Goal: Information Seeking & Learning: Understand process/instructions

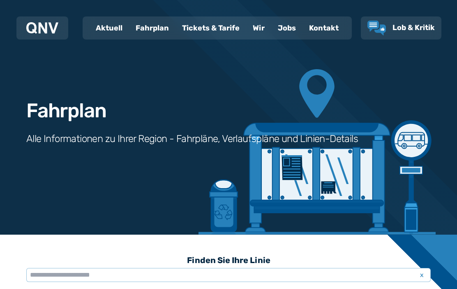
click at [149, 34] on div "Fahrplan" at bounding box center [152, 27] width 46 height 21
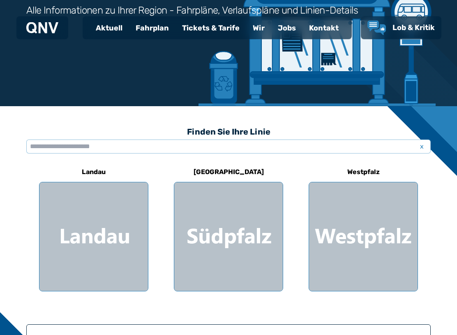
scroll to position [128, 0]
click at [222, 233] on div at bounding box center [228, 236] width 109 height 109
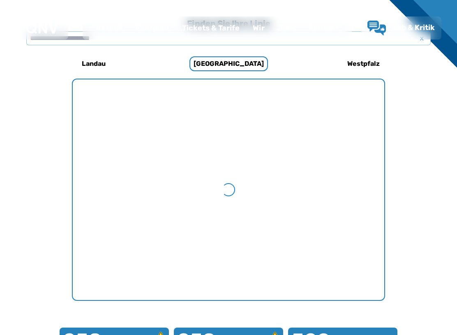
scroll to position [253, 0]
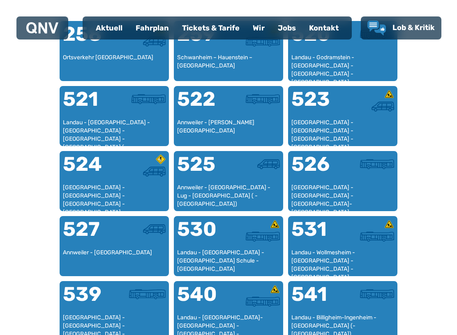
click at [324, 241] on div "531" at bounding box center [317, 234] width 51 height 30
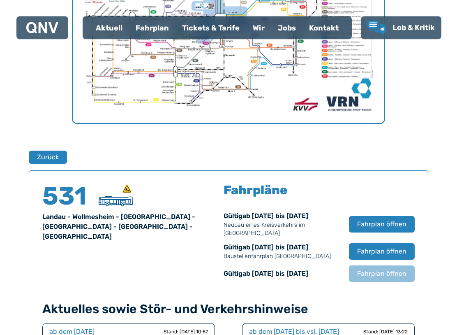
scroll to position [542, 0]
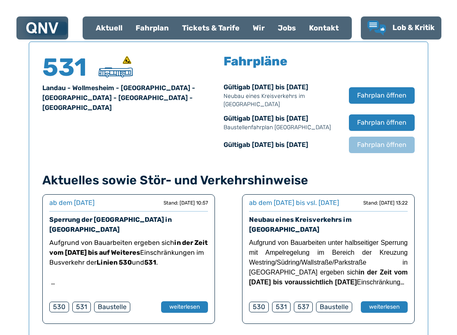
click at [387, 99] on span "Fahrplan öffnen" at bounding box center [381, 95] width 49 height 10
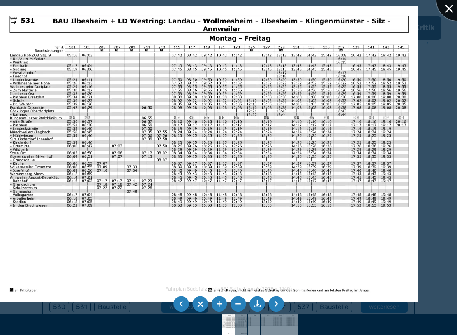
click at [452, 11] on div at bounding box center [457, -1] width 41 height 41
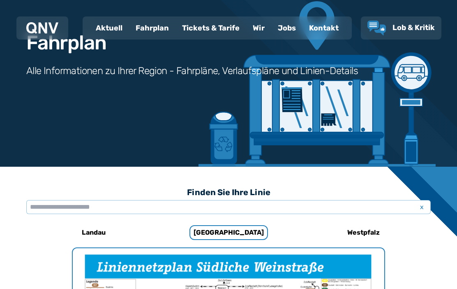
scroll to position [15, 0]
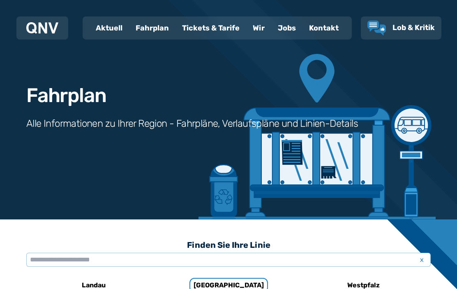
click at [60, 95] on h1 "Fahrplan" at bounding box center [66, 96] width 80 height 20
click at [60, 98] on h1 "Fahrplan" at bounding box center [66, 96] width 80 height 20
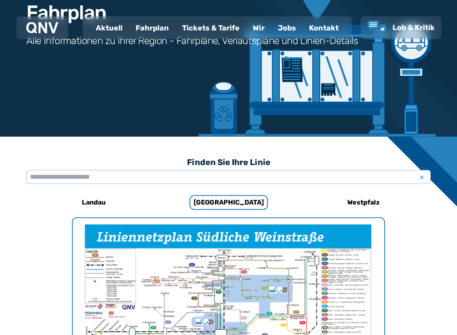
scroll to position [105, 0]
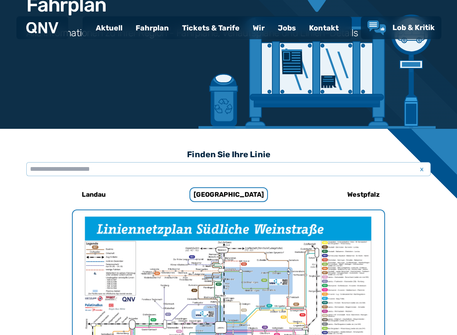
click at [93, 203] on div "Landau" at bounding box center [93, 195] width 109 height 20
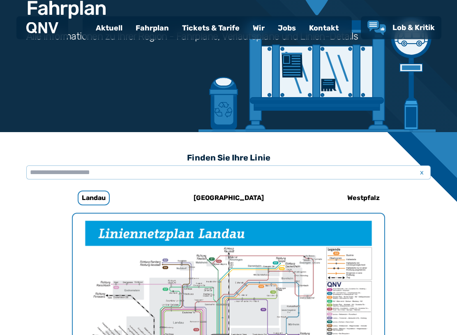
scroll to position [542, 0]
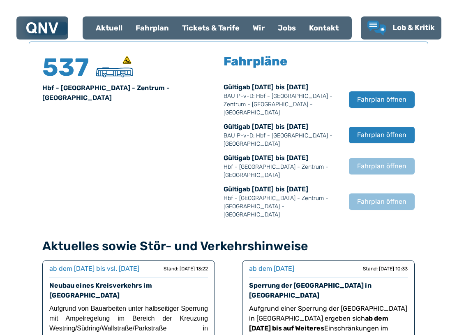
click at [399, 95] on span "Fahrplan öffnen" at bounding box center [381, 100] width 49 height 10
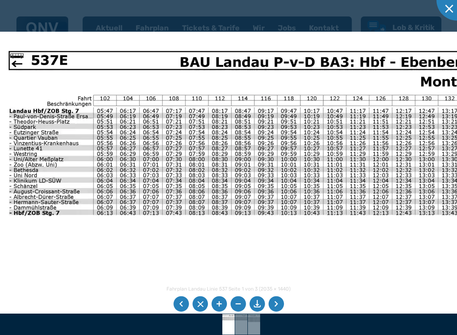
click at [382, 210] on img at bounding box center [407, 328] width 837 height 592
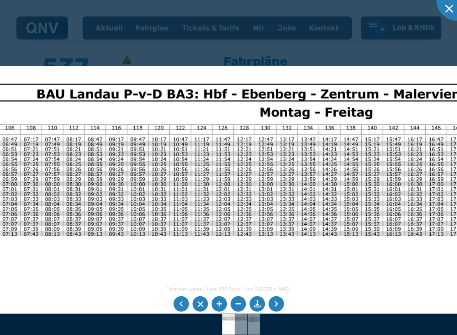
click at [162, 210] on img at bounding box center [248, 340] width 776 height 549
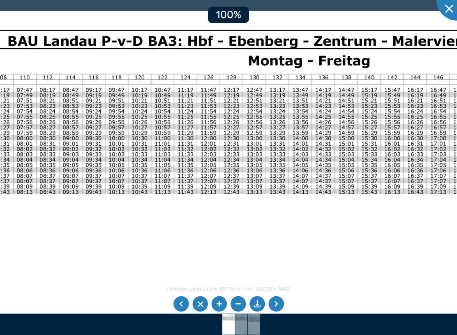
click at [280, 288] on li at bounding box center [277, 304] width 16 height 16
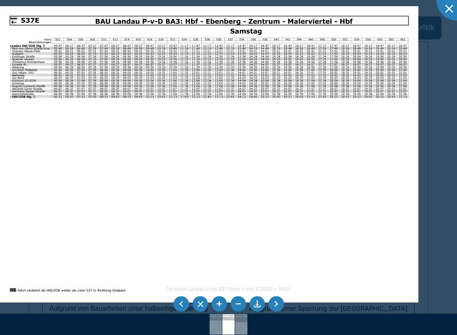
click at [276, 288] on li at bounding box center [277, 304] width 16 height 16
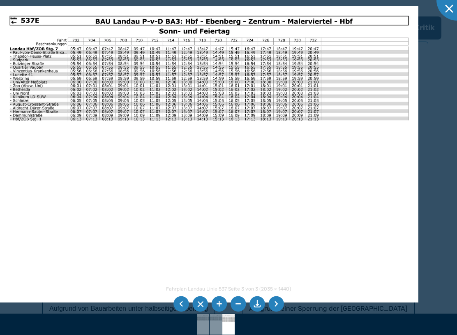
click at [272, 288] on li at bounding box center [277, 304] width 16 height 16
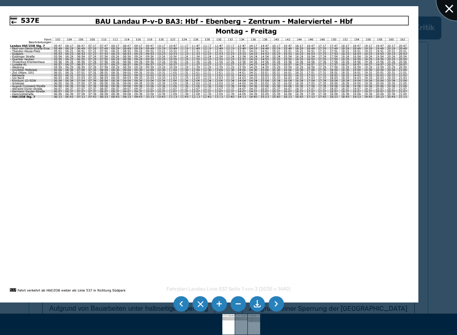
click at [453, 12] on div at bounding box center [457, -1] width 41 height 41
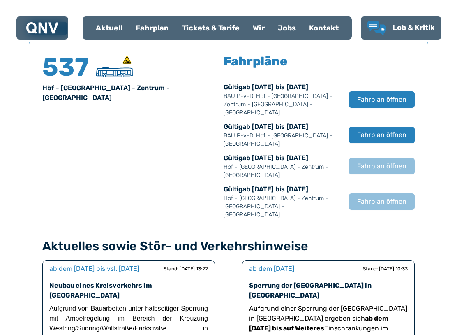
click at [394, 130] on span "Fahrplan öffnen" at bounding box center [381, 135] width 49 height 10
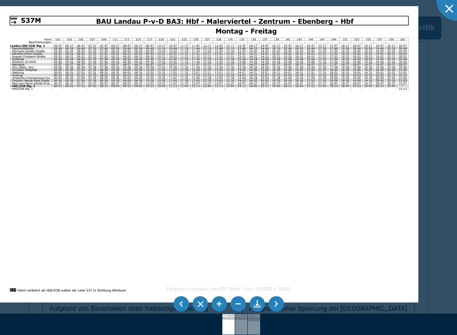
click at [446, 16] on div at bounding box center [457, -1] width 41 height 41
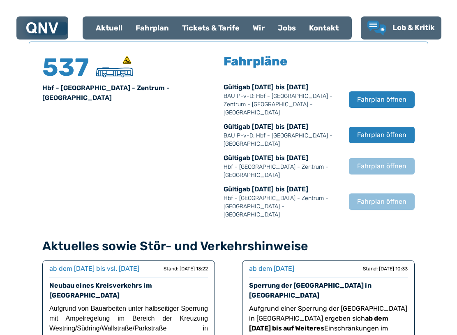
click at [385, 95] on span "Fahrplan öffnen" at bounding box center [381, 100] width 49 height 10
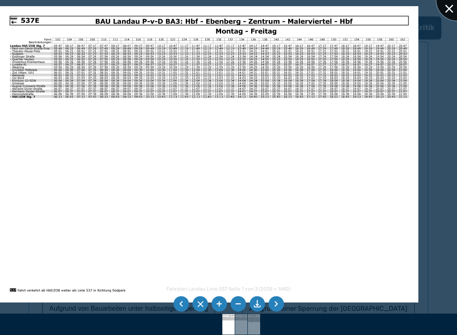
click at [451, 17] on div at bounding box center [457, -1] width 41 height 41
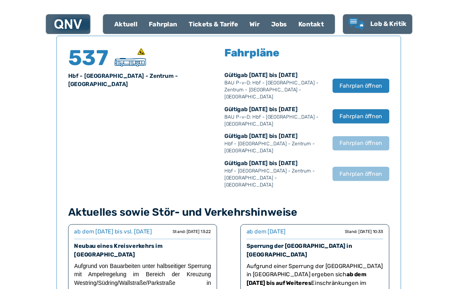
scroll to position [565, 0]
